Goal: Transaction & Acquisition: Purchase product/service

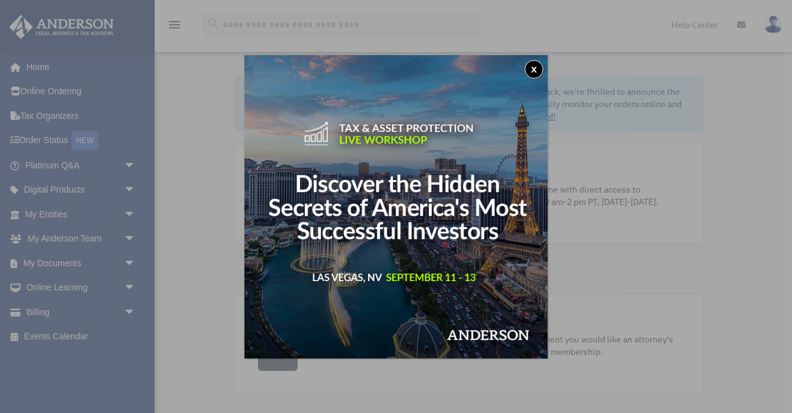
click at [534, 64] on button "x" at bounding box center [534, 69] width 19 height 19
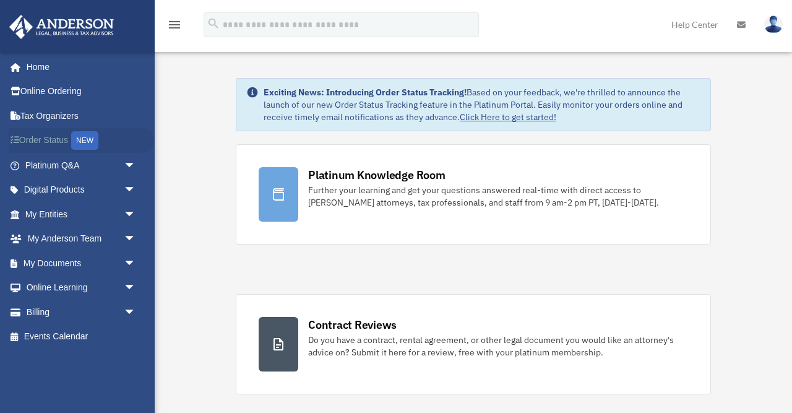
click at [62, 134] on link "Order Status NEW" at bounding box center [82, 140] width 146 height 25
click at [55, 309] on link "Billing arrow_drop_down" at bounding box center [82, 311] width 146 height 25
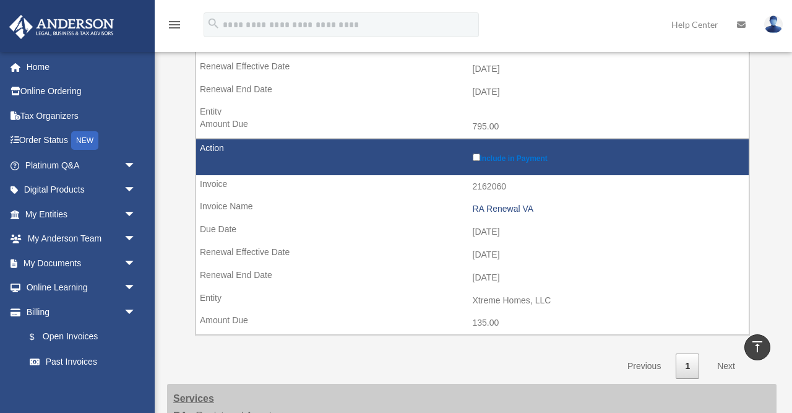
scroll to position [460, 0]
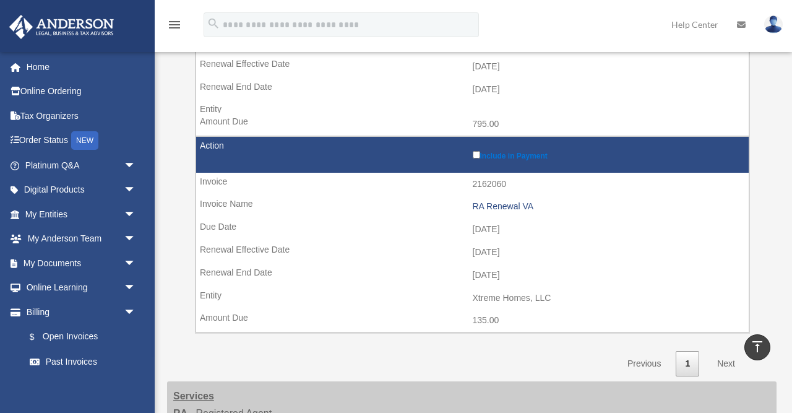
click at [475, 148] on label "Include in Payment" at bounding box center [608, 154] width 270 height 12
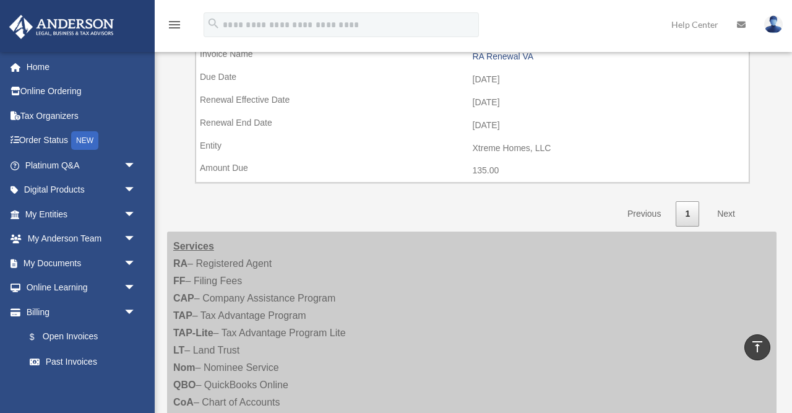
scroll to position [608, 0]
click at [721, 203] on link "Next" at bounding box center [726, 215] width 36 height 25
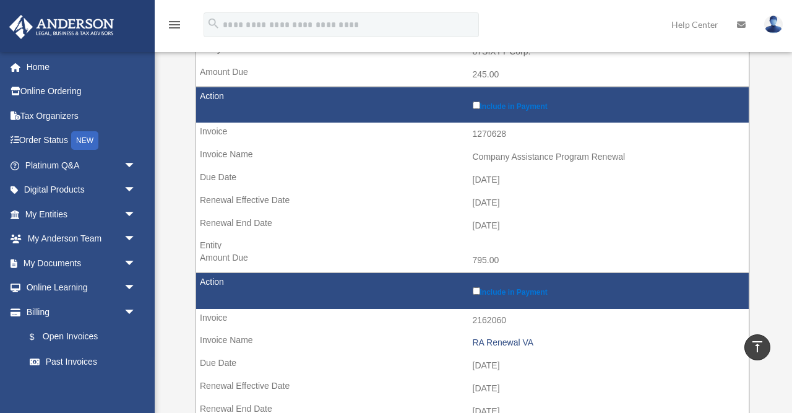
scroll to position [325, 0]
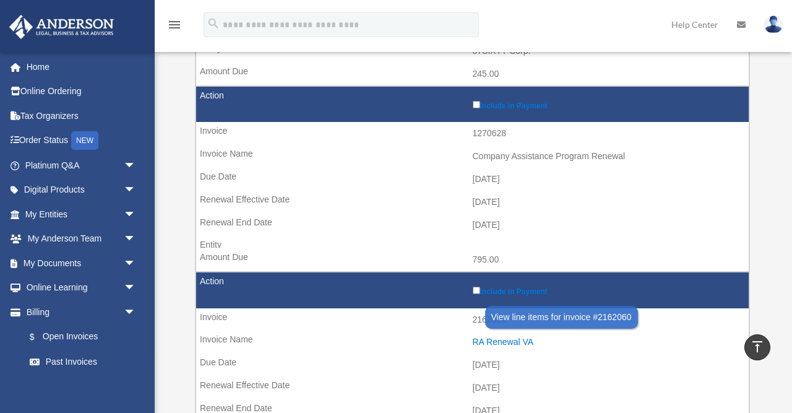
click at [515, 337] on div "RA Renewal VA" at bounding box center [608, 342] width 270 height 11
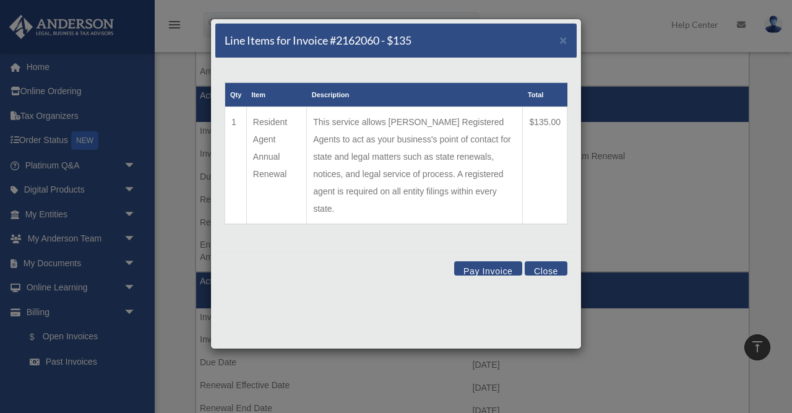
click at [487, 261] on button "Pay Invoice" at bounding box center [488, 268] width 68 height 14
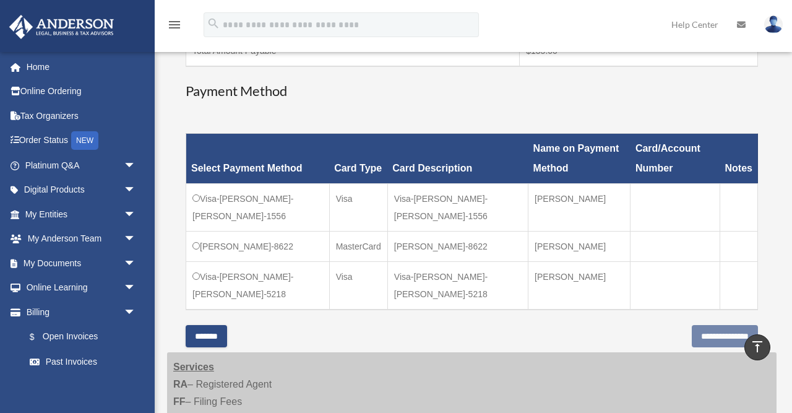
scroll to position [273, 0]
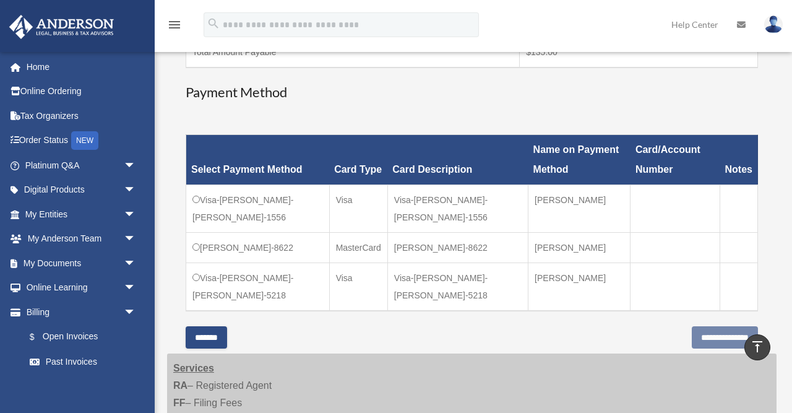
click at [266, 298] on td "Visa-Rochelle M.-Donastorg-5218" at bounding box center [258, 287] width 144 height 48
click at [204, 297] on td "Visa-Rochelle M.-Donastorg-5218" at bounding box center [258, 287] width 144 height 48
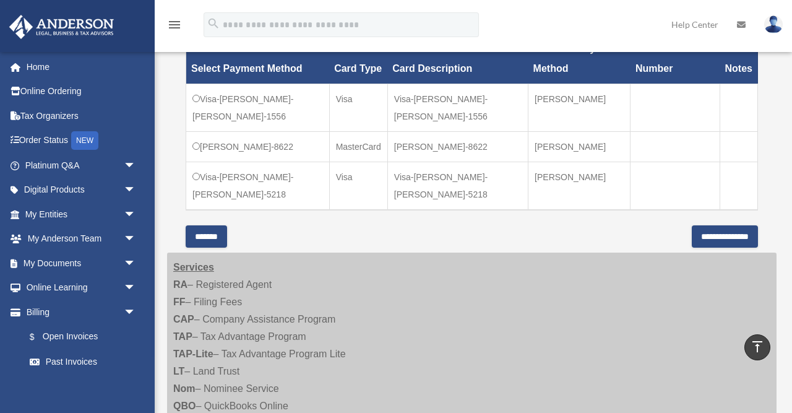
scroll to position [374, 0]
click at [81, 360] on link "Past Invoices" at bounding box center [85, 361] width 137 height 25
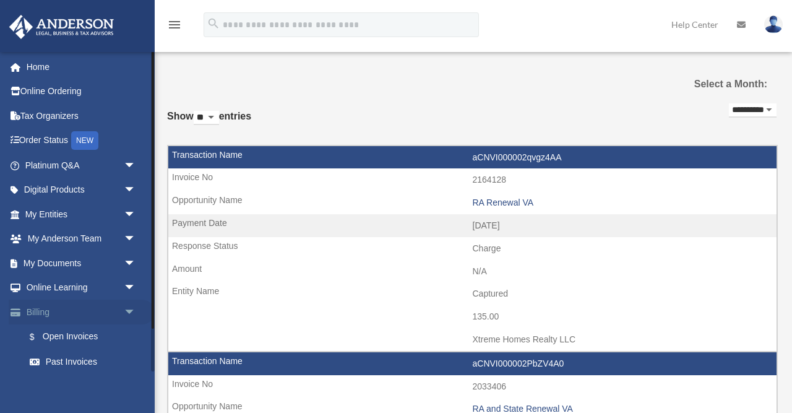
click at [115, 301] on link "Billing arrow_drop_down" at bounding box center [82, 311] width 146 height 25
click at [126, 308] on span "arrow_drop_down" at bounding box center [136, 311] width 25 height 25
click at [97, 341] on link "Events Calendar" at bounding box center [82, 336] width 146 height 25
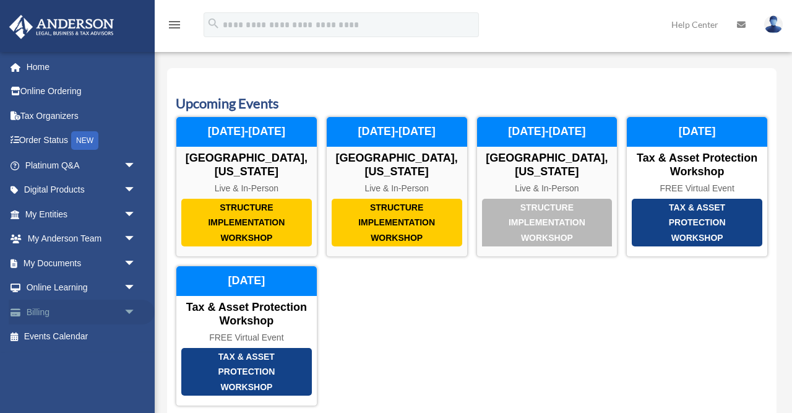
click at [124, 307] on span "arrow_drop_down" at bounding box center [136, 311] width 25 height 25
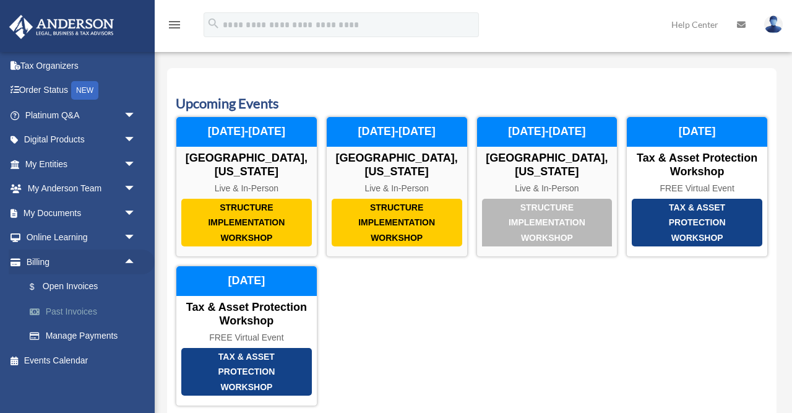
scroll to position [49, 0]
click at [97, 332] on link "Manage Payments" at bounding box center [85, 336] width 137 height 25
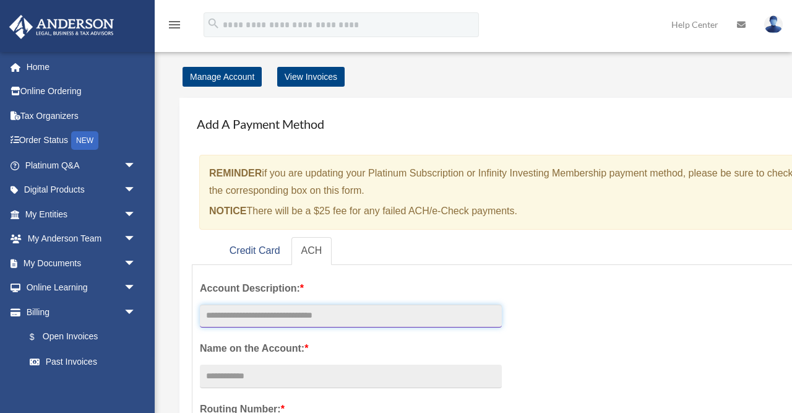
click at [361, 306] on input "text" at bounding box center [351, 316] width 302 height 24
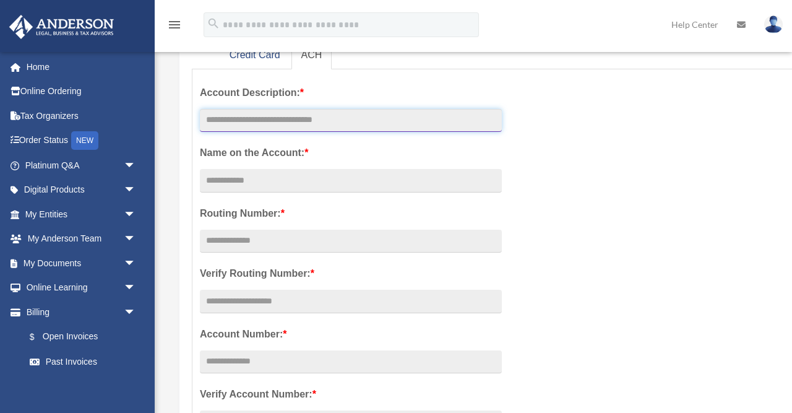
scroll to position [196, 0]
type input "**********"
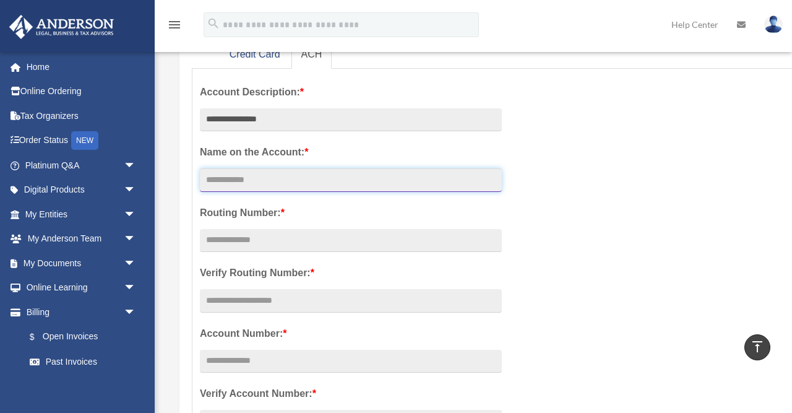
click at [345, 186] on input "Account Description: *" at bounding box center [351, 180] width 302 height 24
type input "*"
type input "**"
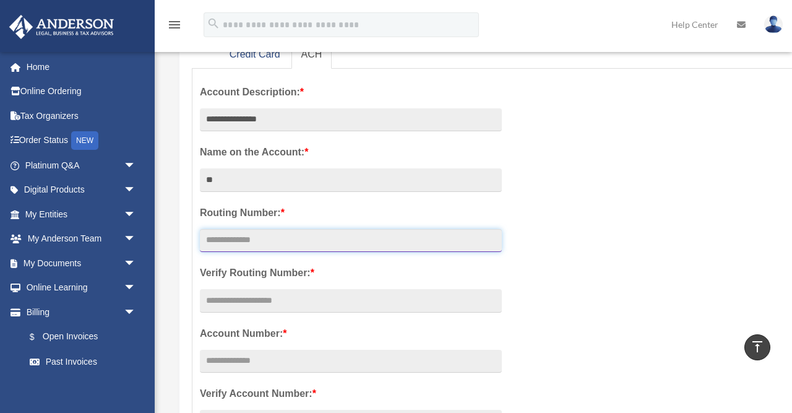
click at [325, 239] on input "text" at bounding box center [351, 241] width 302 height 24
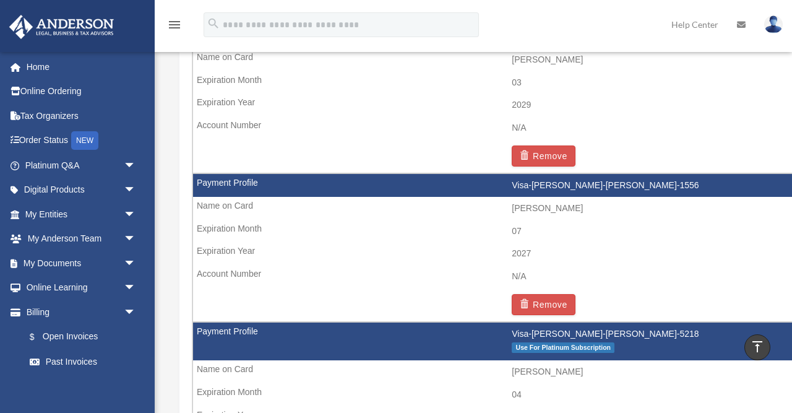
scroll to position [852, 0]
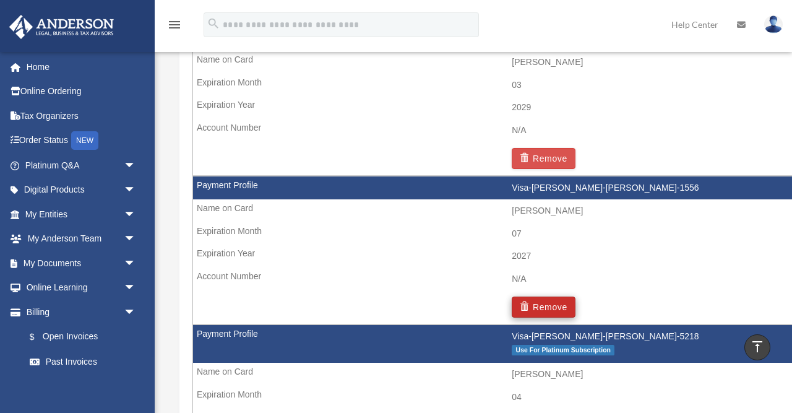
click at [532, 302] on span "button" at bounding box center [526, 306] width 13 height 9
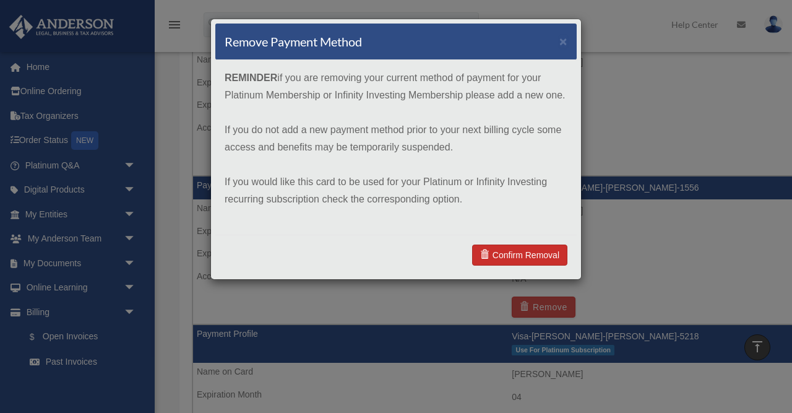
click at [530, 255] on link "Confirm Removal" at bounding box center [519, 254] width 95 height 21
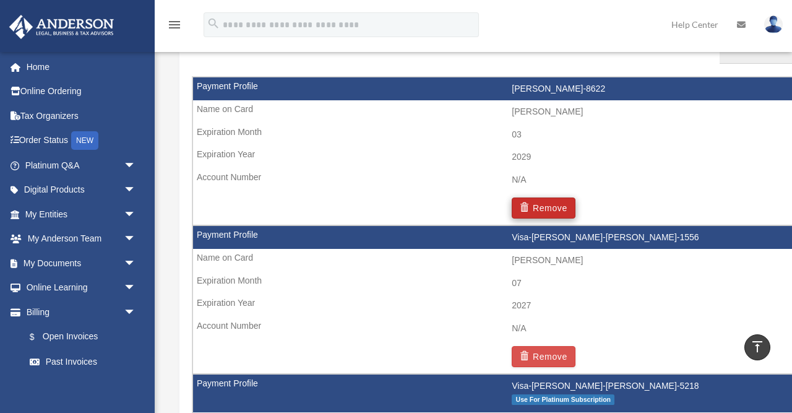
click at [533, 202] on button "Remove" at bounding box center [544, 207] width 64 height 21
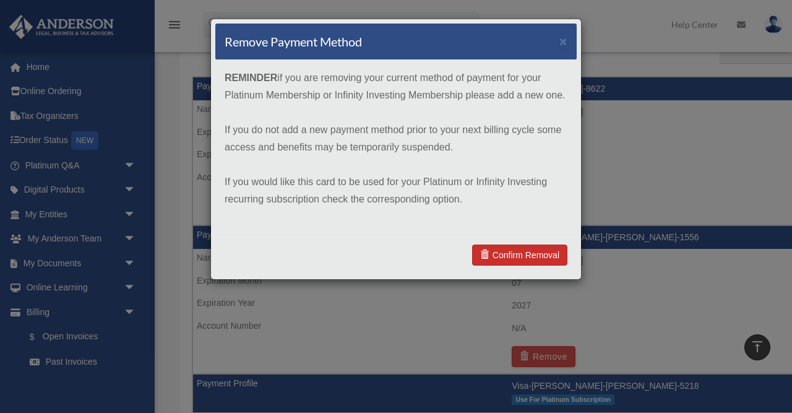
click at [529, 246] on link "Confirm Removal" at bounding box center [519, 254] width 95 height 21
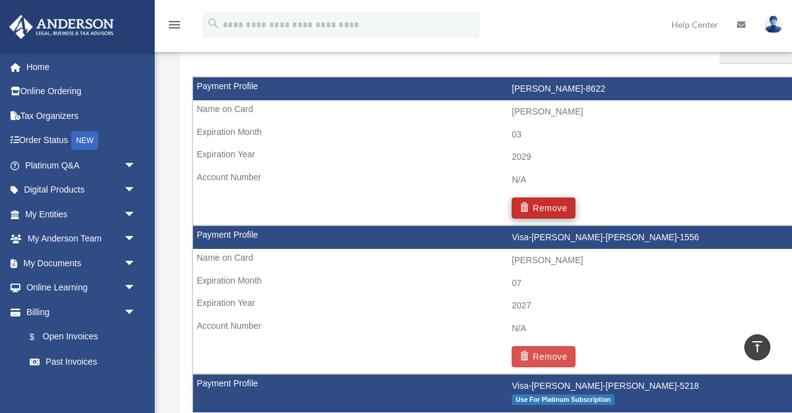
click at [534, 201] on button "Remove" at bounding box center [544, 207] width 64 height 21
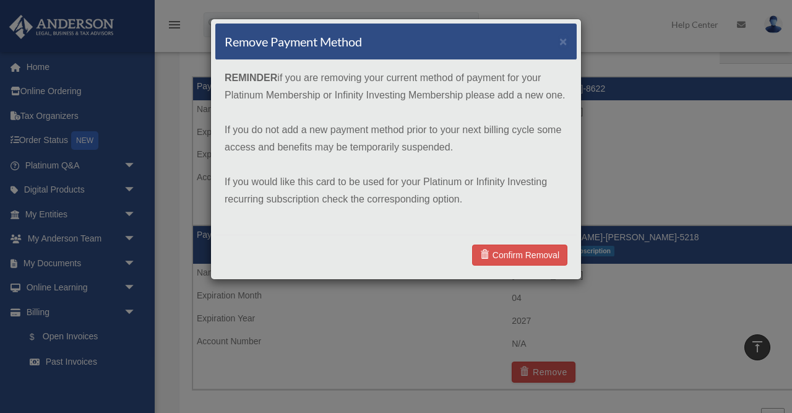
click at [523, 243] on div "Confirm Removal" at bounding box center [395, 254] width 361 height 40
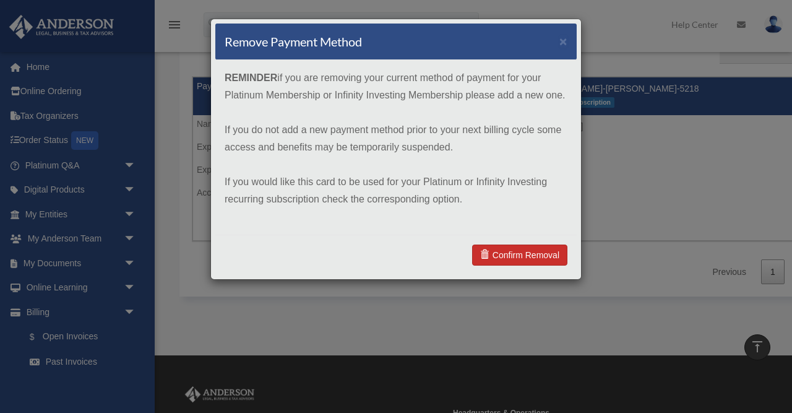
click at [512, 251] on link "Confirm Removal" at bounding box center [519, 254] width 95 height 21
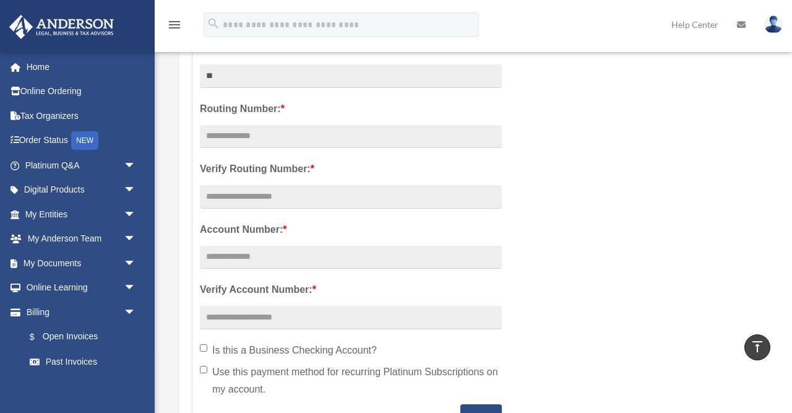
scroll to position [90, 0]
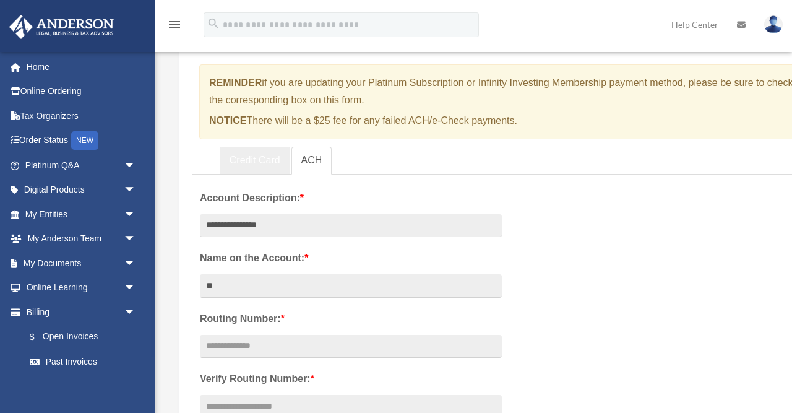
click at [249, 154] on link "Credit Card" at bounding box center [255, 161] width 71 height 28
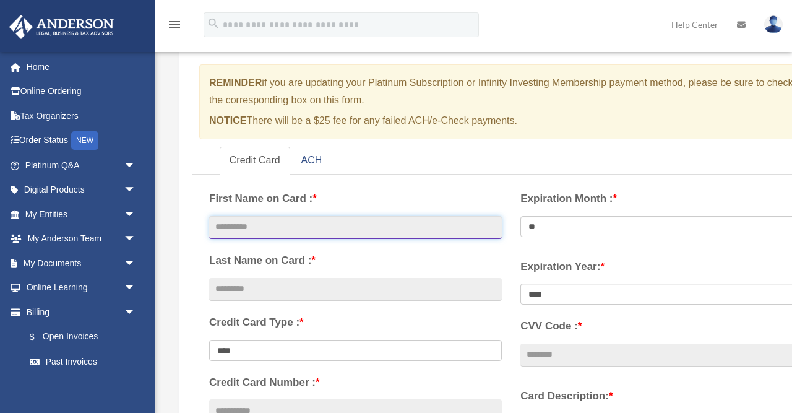
click at [393, 234] on input "text" at bounding box center [355, 228] width 293 height 24
type input "*"
type input "**********"
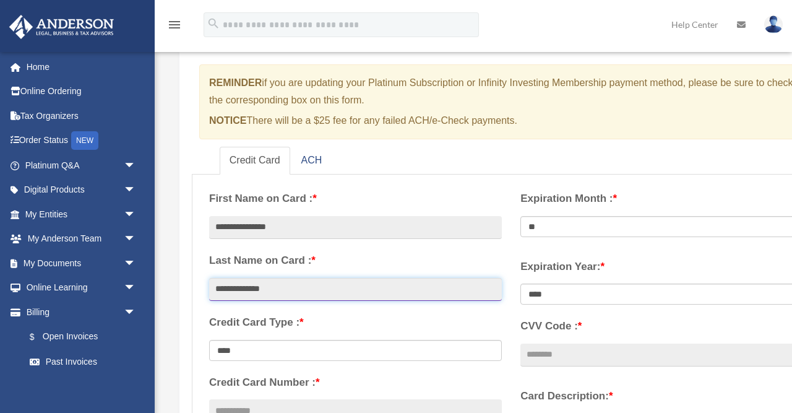
type input "**********"
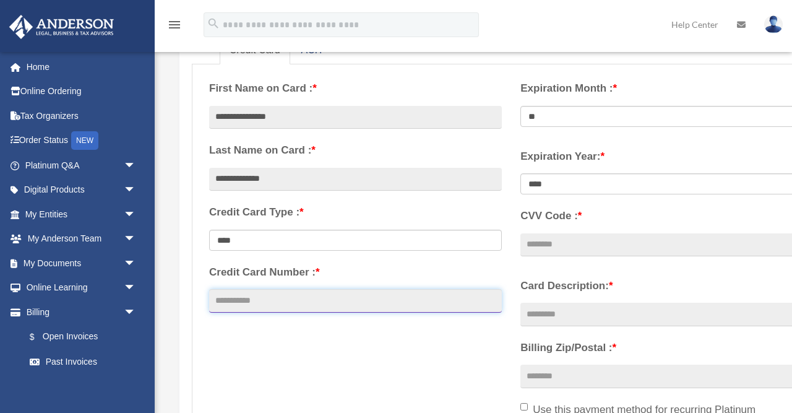
scroll to position [202, 0]
type input "**********"
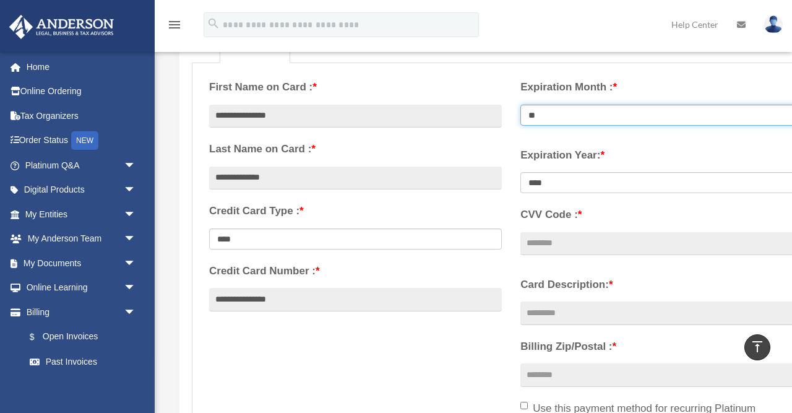
select select "**"
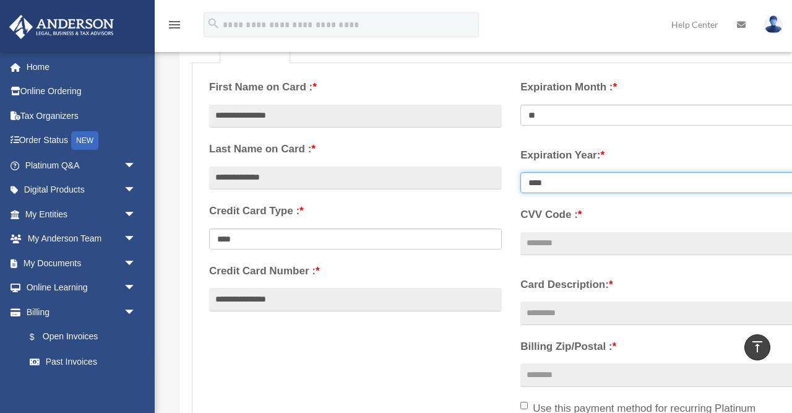
select select "****"
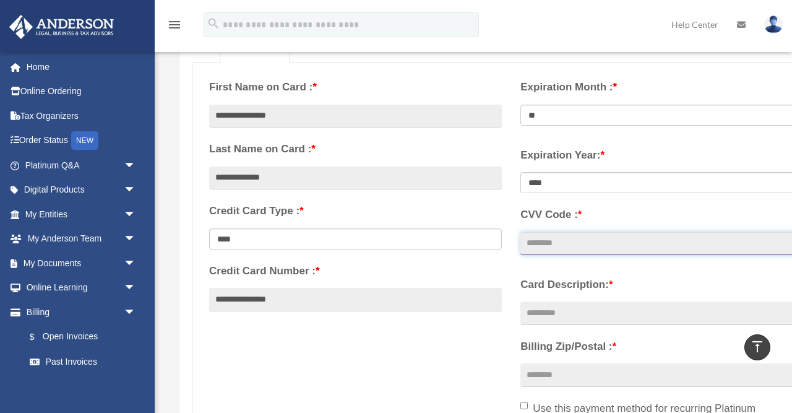
click at [573, 238] on input "CVV Code : *" at bounding box center [666, 244] width 293 height 24
type input "***"
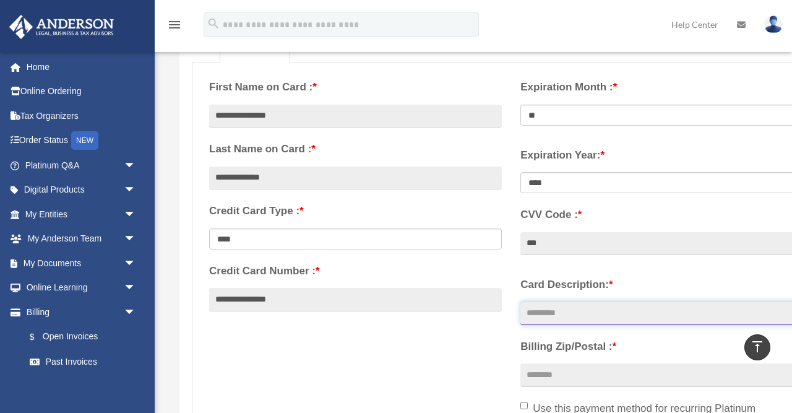
click at [612, 307] on input "Card Description: *" at bounding box center [666, 313] width 293 height 24
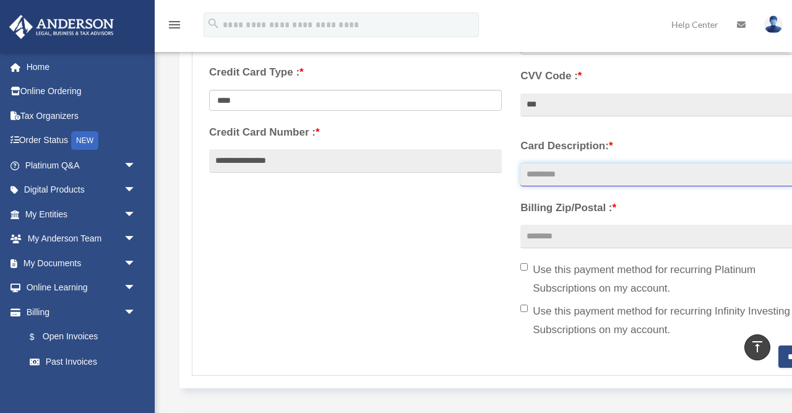
scroll to position [340, 0]
type input "***"
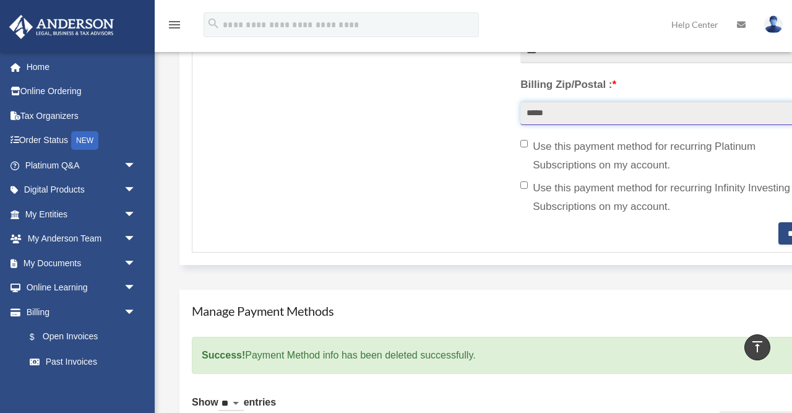
scroll to position [463, 0]
type input "*****"
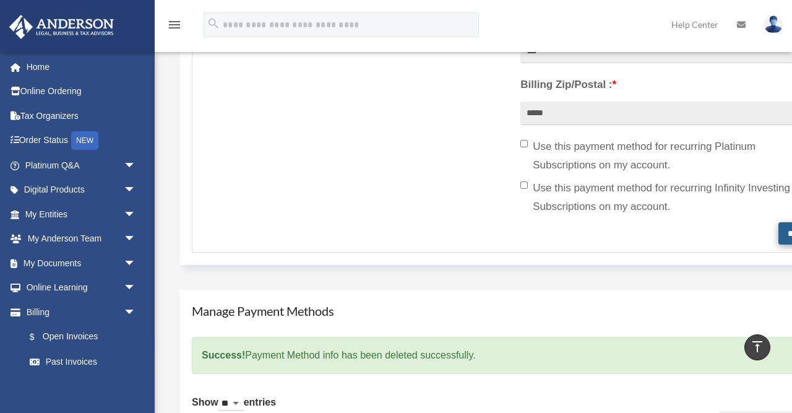
click at [778, 227] on input "********" at bounding box center [800, 233] width 45 height 22
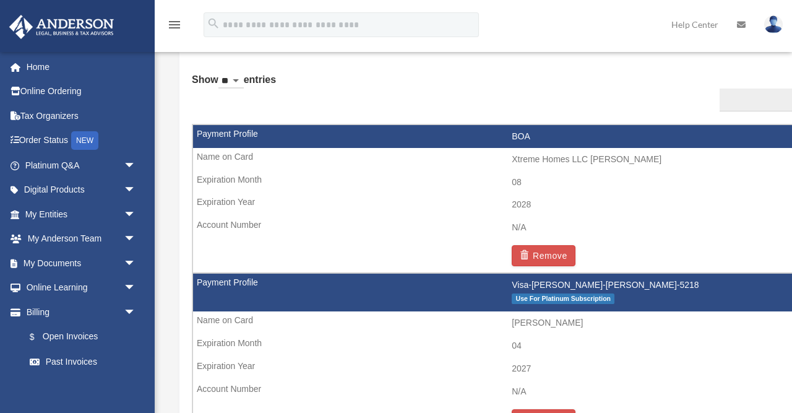
scroll to position [755, 0]
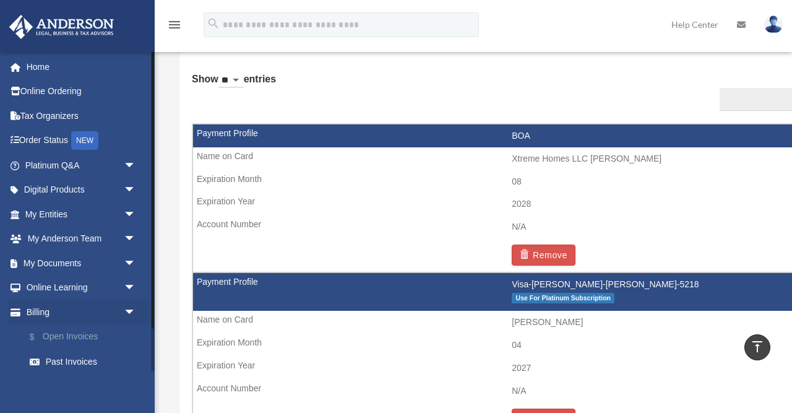
click at [79, 330] on link "$ Open Invoices" at bounding box center [85, 336] width 137 height 25
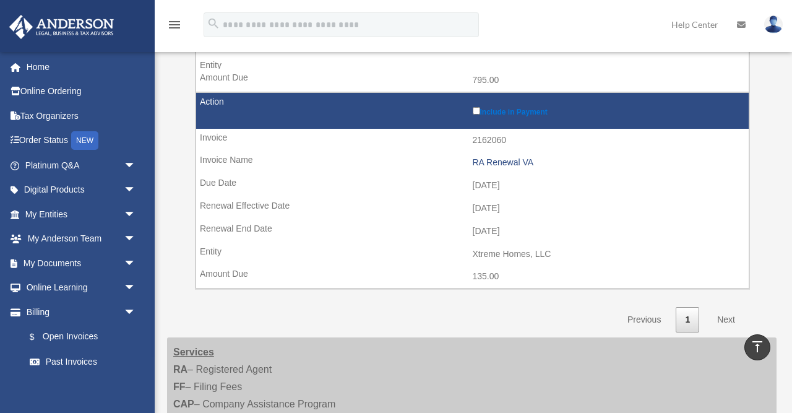
scroll to position [502, 0]
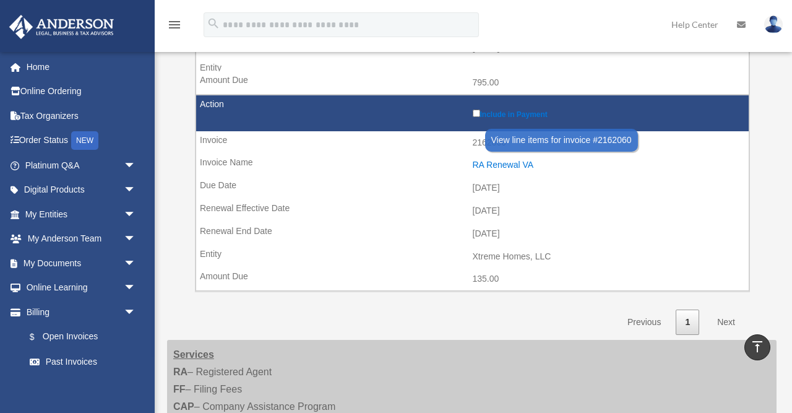
click at [519, 160] on div "RA Renewal VA" at bounding box center [608, 165] width 270 height 11
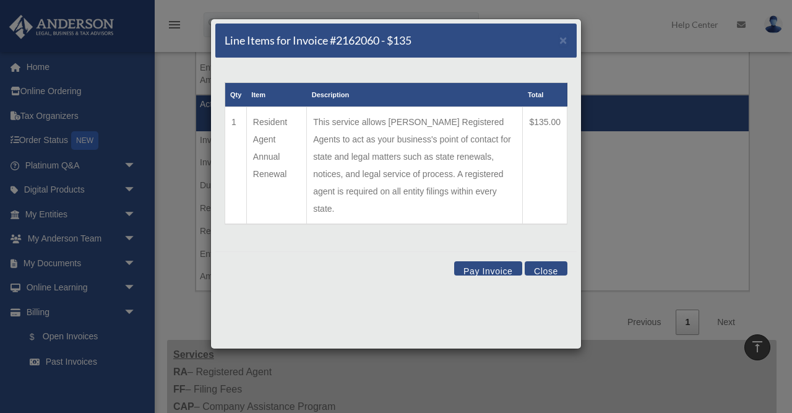
click at [476, 261] on button "Pay Invoice" at bounding box center [488, 268] width 68 height 14
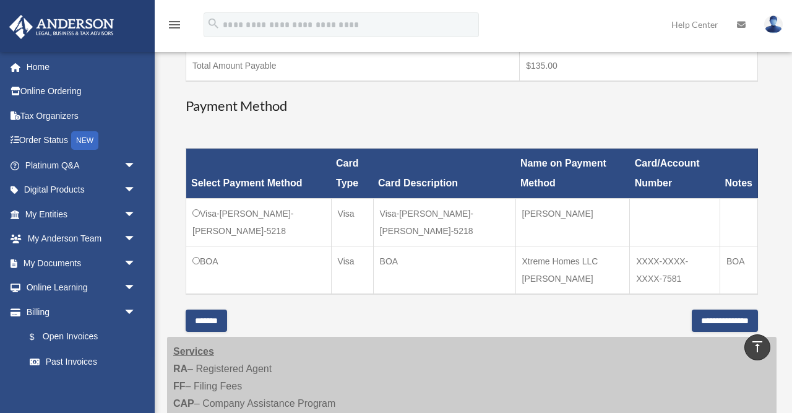
scroll to position [262, 0]
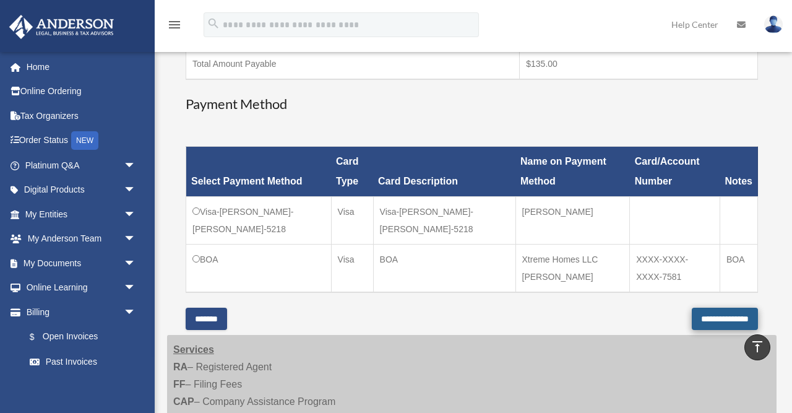
click at [695, 314] on input "**********" at bounding box center [725, 318] width 66 height 22
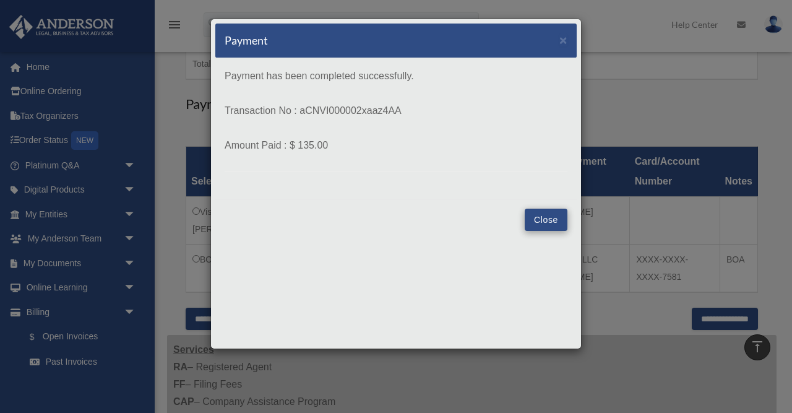
click at [552, 217] on button "Close" at bounding box center [546, 219] width 43 height 22
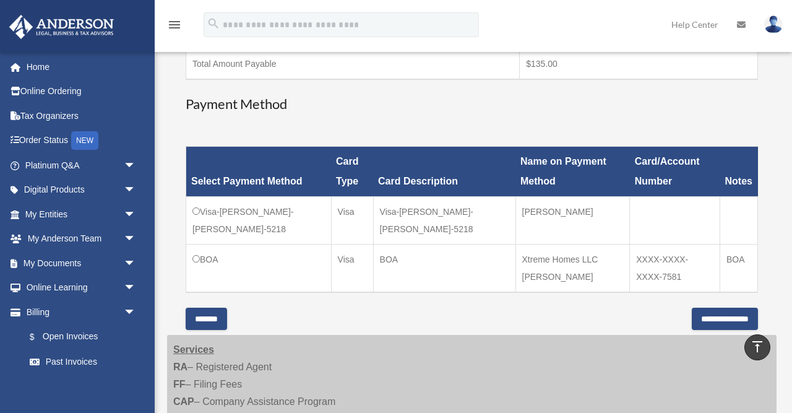
click at [544, 212] on td "[PERSON_NAME]" at bounding box center [572, 221] width 114 height 48
